Goal: Check status: Check status

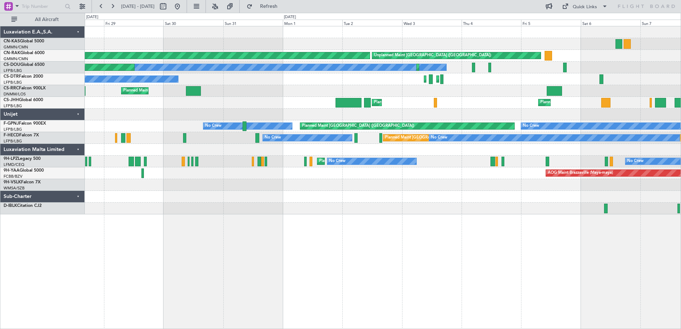
click at [511, 216] on div "Unplanned Maint [GEOGRAPHIC_DATA] ([GEOGRAPHIC_DATA]) Planned Maint [GEOGRAPHIC…" at bounding box center [383, 177] width 596 height 303
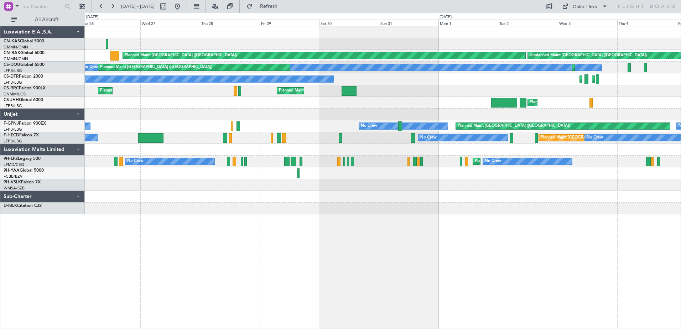
click at [479, 222] on div "Unplanned Maint [GEOGRAPHIC_DATA] ([GEOGRAPHIC_DATA]) Planned Maint [GEOGRAPHIC…" at bounding box center [383, 177] width 596 height 303
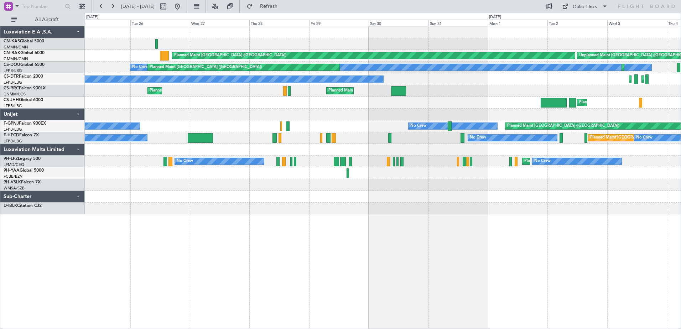
click at [272, 261] on div "Unplanned Maint [GEOGRAPHIC_DATA] ([GEOGRAPHIC_DATA]) Planned Maint [GEOGRAPHIC…" at bounding box center [383, 177] width 596 height 303
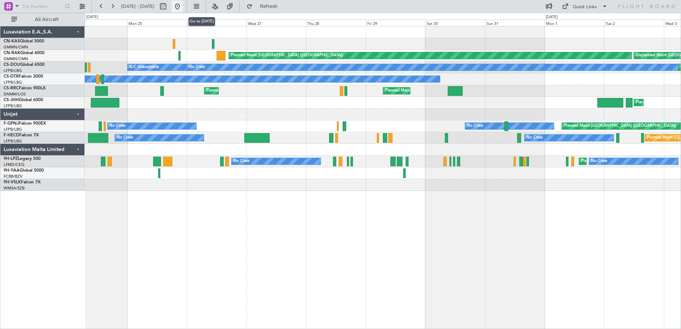
click at [183, 7] on button at bounding box center [177, 6] width 11 height 11
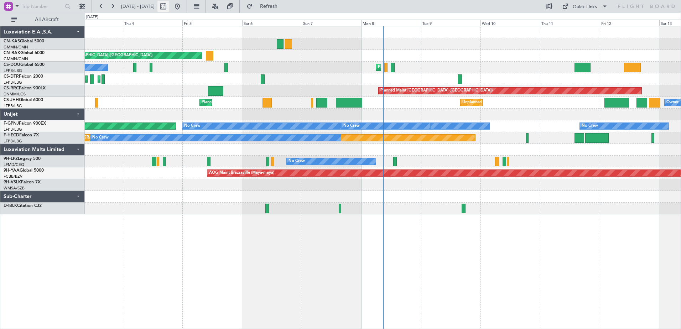
click at [169, 9] on button at bounding box center [162, 6] width 11 height 11
select select "9"
select select "2025"
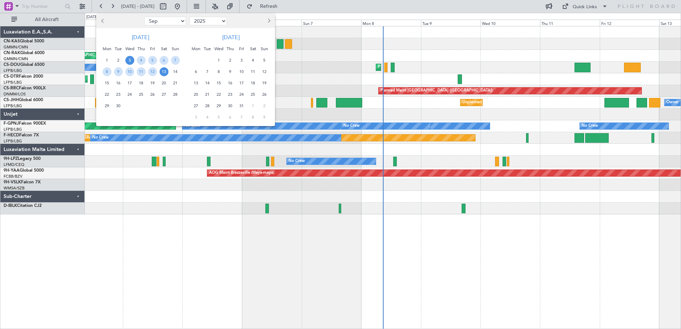
click at [104, 22] on span "Previous month" at bounding box center [103, 21] width 4 height 4
select select "6"
click at [142, 106] on span "26" at bounding box center [141, 105] width 9 height 9
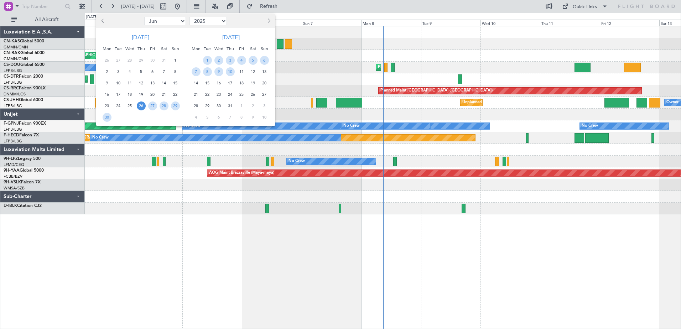
click at [140, 104] on span "26" at bounding box center [141, 105] width 9 height 9
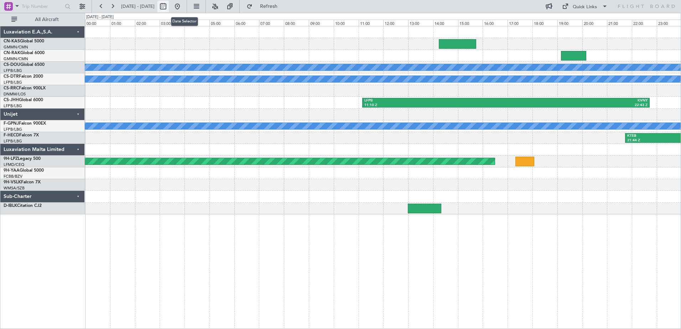
click at [169, 8] on button at bounding box center [162, 6] width 11 height 11
select select "6"
select select "2025"
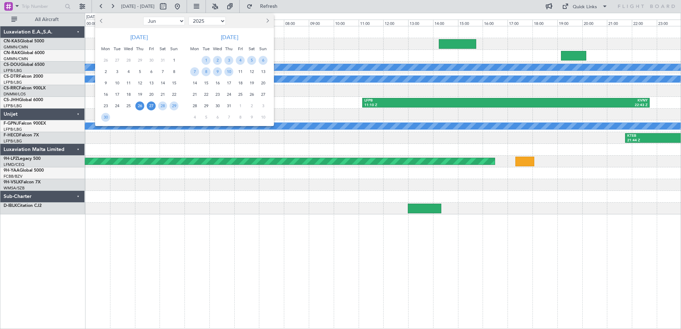
click at [152, 106] on span "27" at bounding box center [151, 105] width 9 height 9
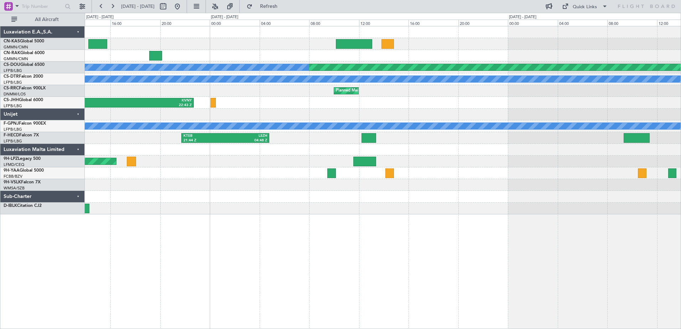
click at [308, 203] on div at bounding box center [383, 209] width 596 height 12
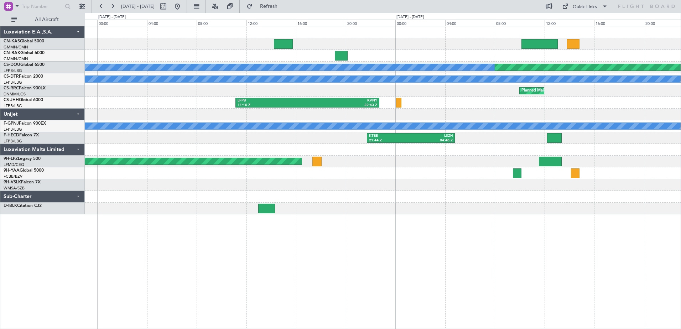
click at [392, 196] on div "Planned Maint [GEOGRAPHIC_DATA] ([GEOGRAPHIC_DATA]) A/C Unavailable No Crew Pla…" at bounding box center [383, 177] width 596 height 303
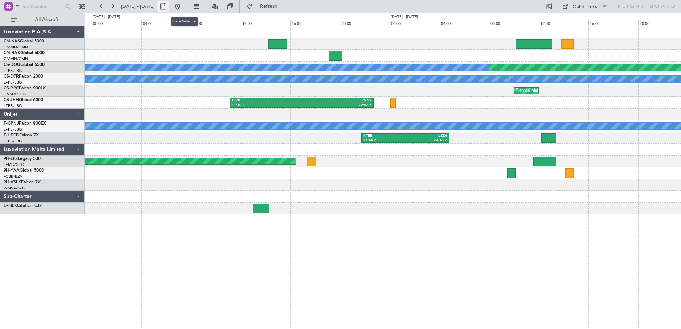
click at [169, 7] on button at bounding box center [162, 6] width 11 height 11
select select "6"
select select "2025"
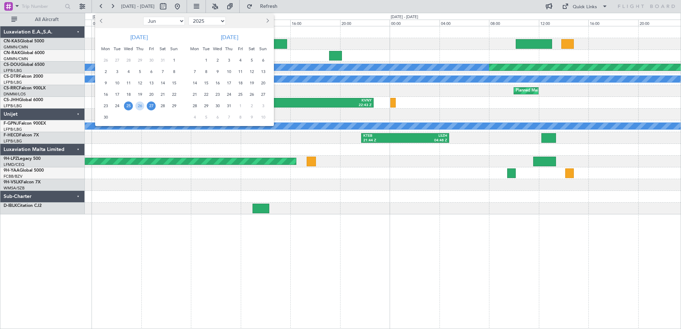
click at [206, 71] on span "8" at bounding box center [205, 71] width 9 height 9
click at [205, 70] on span "8" at bounding box center [205, 71] width 9 height 9
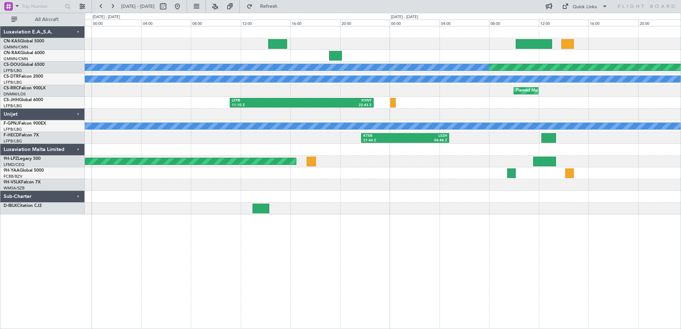
select select "7"
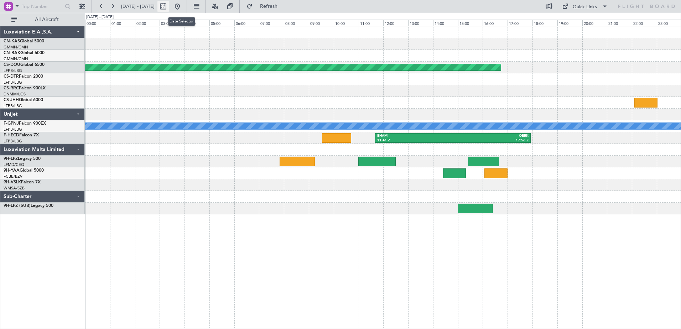
click at [169, 5] on button at bounding box center [162, 6] width 11 height 11
select select "7"
select select "2025"
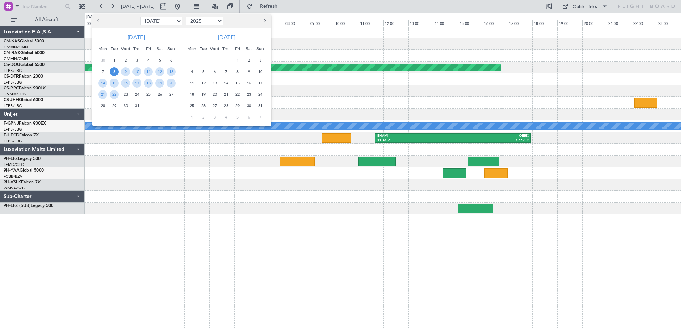
click at [267, 21] on button "Next month" at bounding box center [264, 20] width 8 height 11
select select "8"
click at [125, 71] on span "6" at bounding box center [125, 71] width 9 height 9
click at [127, 70] on span "6" at bounding box center [125, 71] width 9 height 9
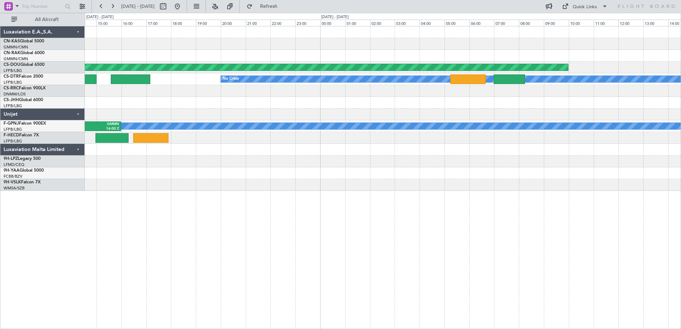
click at [439, 167] on div "LFMD 08:00 Z LFRZ 09:35 Z" at bounding box center [383, 162] width 596 height 12
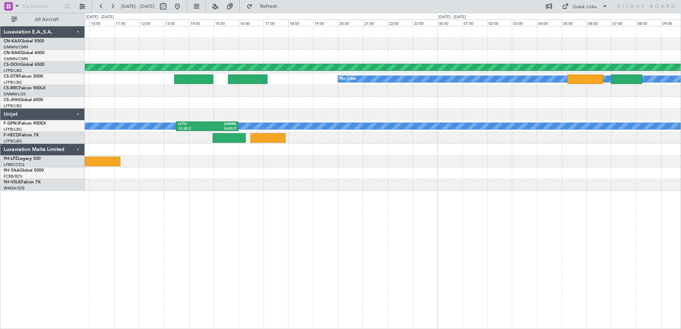
click at [369, 216] on div "Planned Maint No Crew No Crew No Crew LFTH 13:30 Z GMMN 16:00 Z LFMD 08:00 Z LF…" at bounding box center [383, 177] width 596 height 303
